Goal: Download file/media

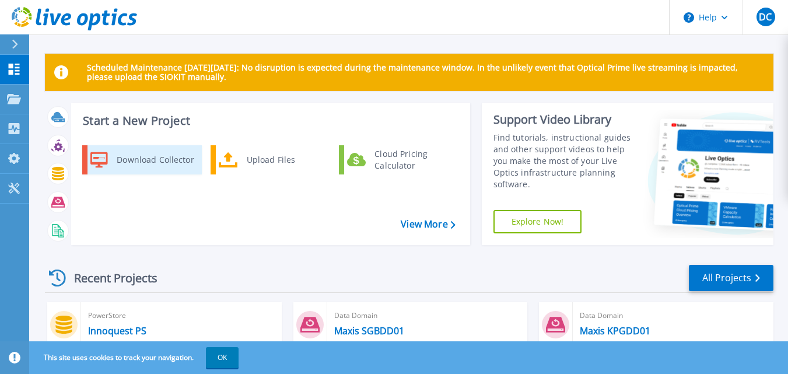
click at [148, 162] on div "Download Collector" at bounding box center [155, 159] width 88 height 23
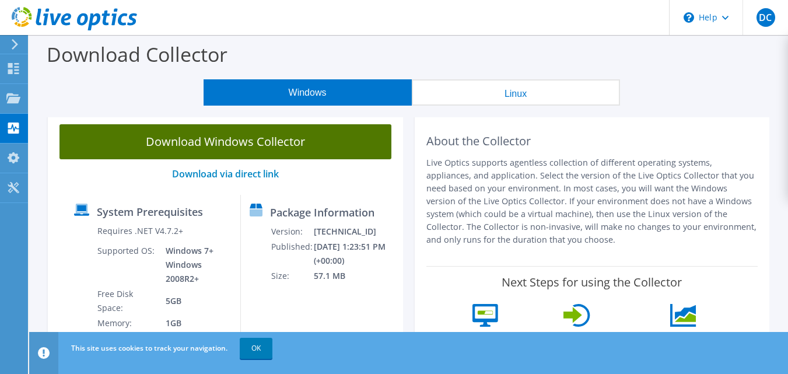
click at [213, 142] on link "Download Windows Collector" at bounding box center [226, 141] width 332 height 35
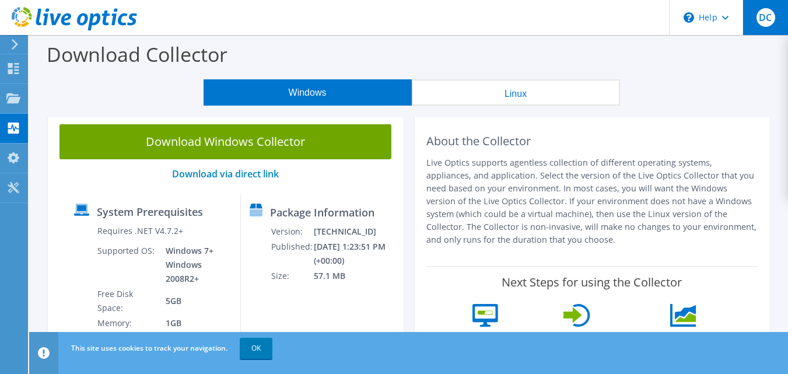
click at [761, 22] on span "DC" at bounding box center [766, 17] width 19 height 19
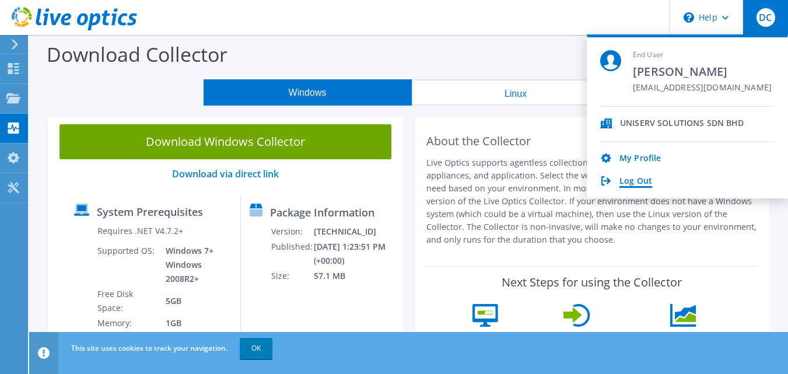
click at [641, 181] on link "Log Out" at bounding box center [636, 181] width 33 height 11
